Goal: Transaction & Acquisition: Purchase product/service

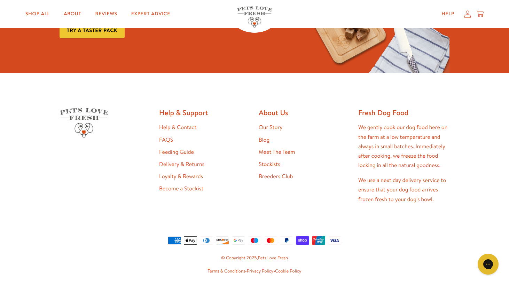
scroll to position [1238, 0]
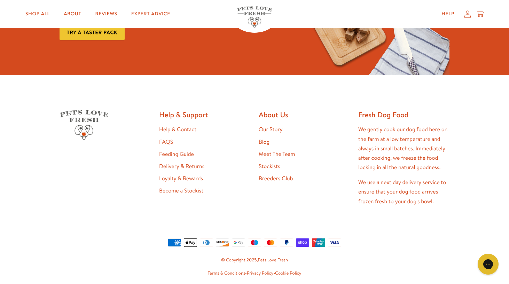
click at [186, 163] on link "Delivery & Returns" at bounding box center [181, 167] width 45 height 8
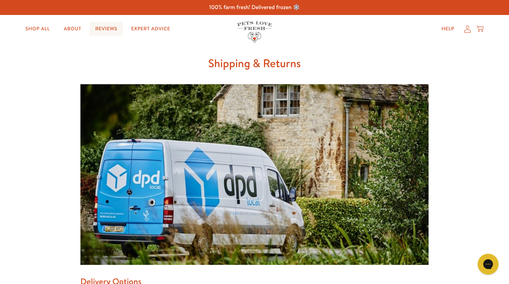
click at [108, 29] on link "Reviews" at bounding box center [105, 29] width 33 height 14
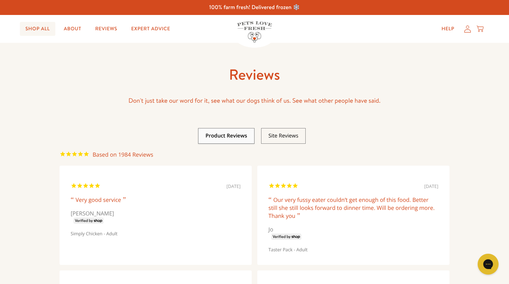
click at [43, 29] on link "Shop All" at bounding box center [38, 29] width 36 height 14
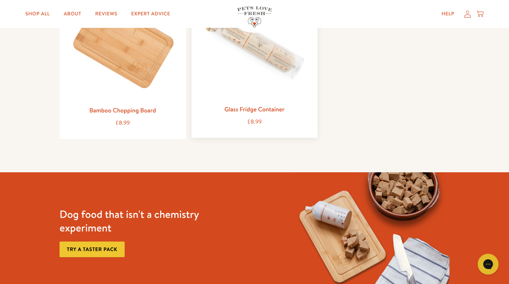
scroll to position [898, 0]
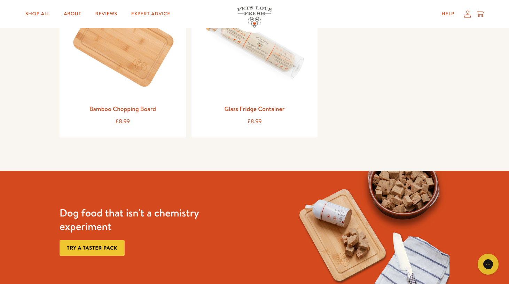
click at [107, 247] on link "Try a taster pack" at bounding box center [92, 248] width 65 height 16
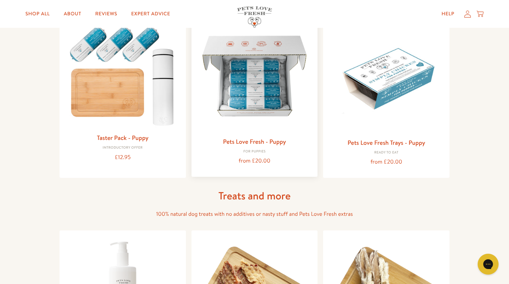
scroll to position [309, 0]
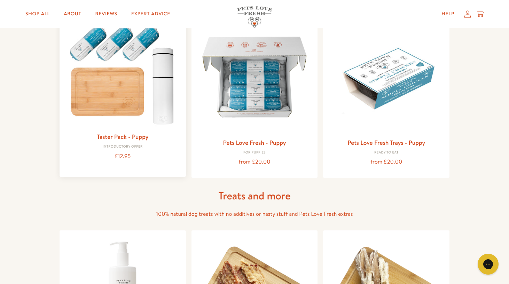
click at [121, 142] on div "Taster Pack - Puppy Introductory Offer £12.95" at bounding box center [122, 147] width 115 height 30
click at [120, 134] on link "Taster Pack - Puppy" at bounding box center [123, 136] width 52 height 9
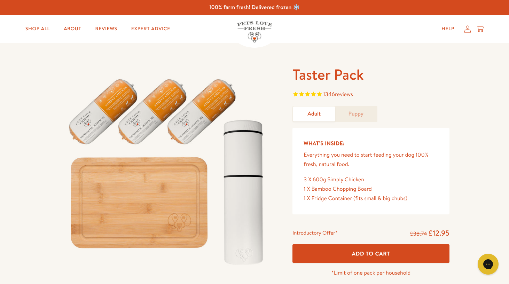
click at [318, 113] on link "Adult" at bounding box center [314, 114] width 42 height 15
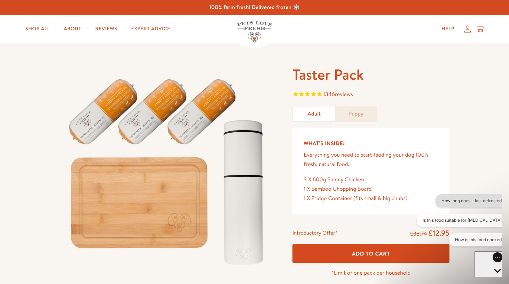
click at [437, 201] on button "How long does it last defrosted?" at bounding box center [472, 200] width 74 height 13
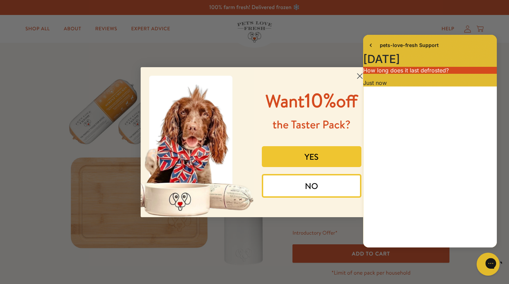
click at [509, 262] on icon "Close gorgias live chat" at bounding box center [516, 263] width 8 height 8
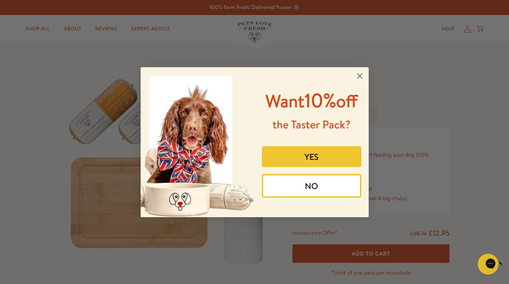
click at [312, 167] on button "YES" at bounding box center [312, 156] width 100 height 21
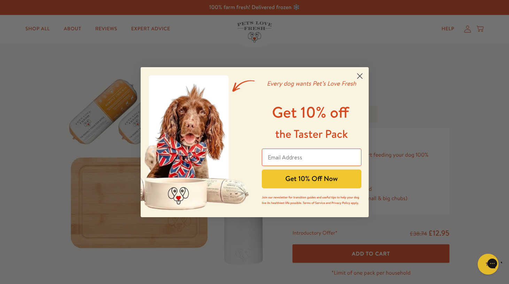
click at [362, 73] on circle "Close dialog" at bounding box center [359, 75] width 11 height 11
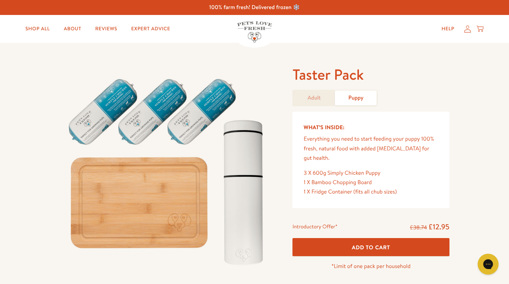
click at [304, 96] on link "Adult" at bounding box center [314, 98] width 42 height 15
